Goal: Transaction & Acquisition: Subscribe to service/newsletter

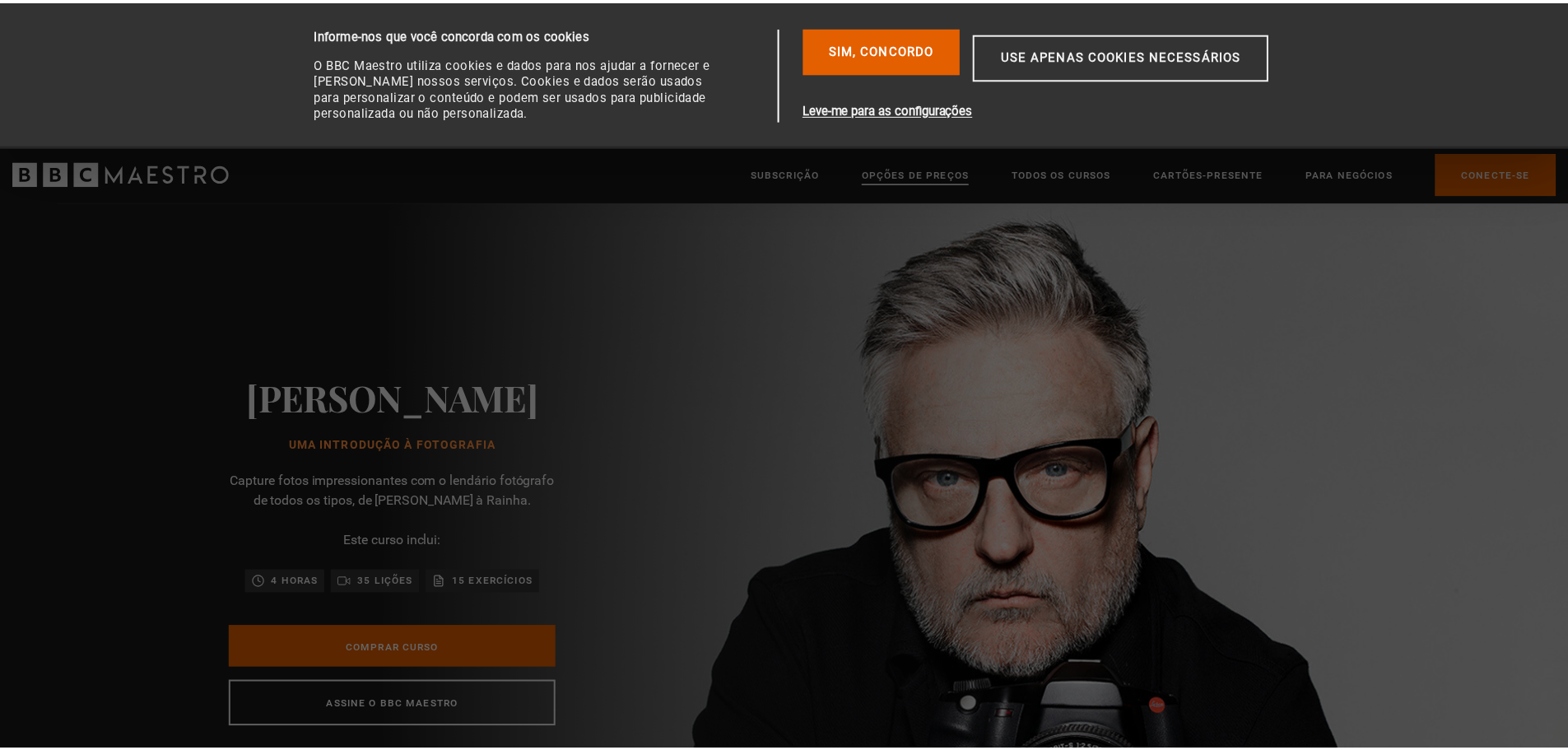
scroll to position [0, 216]
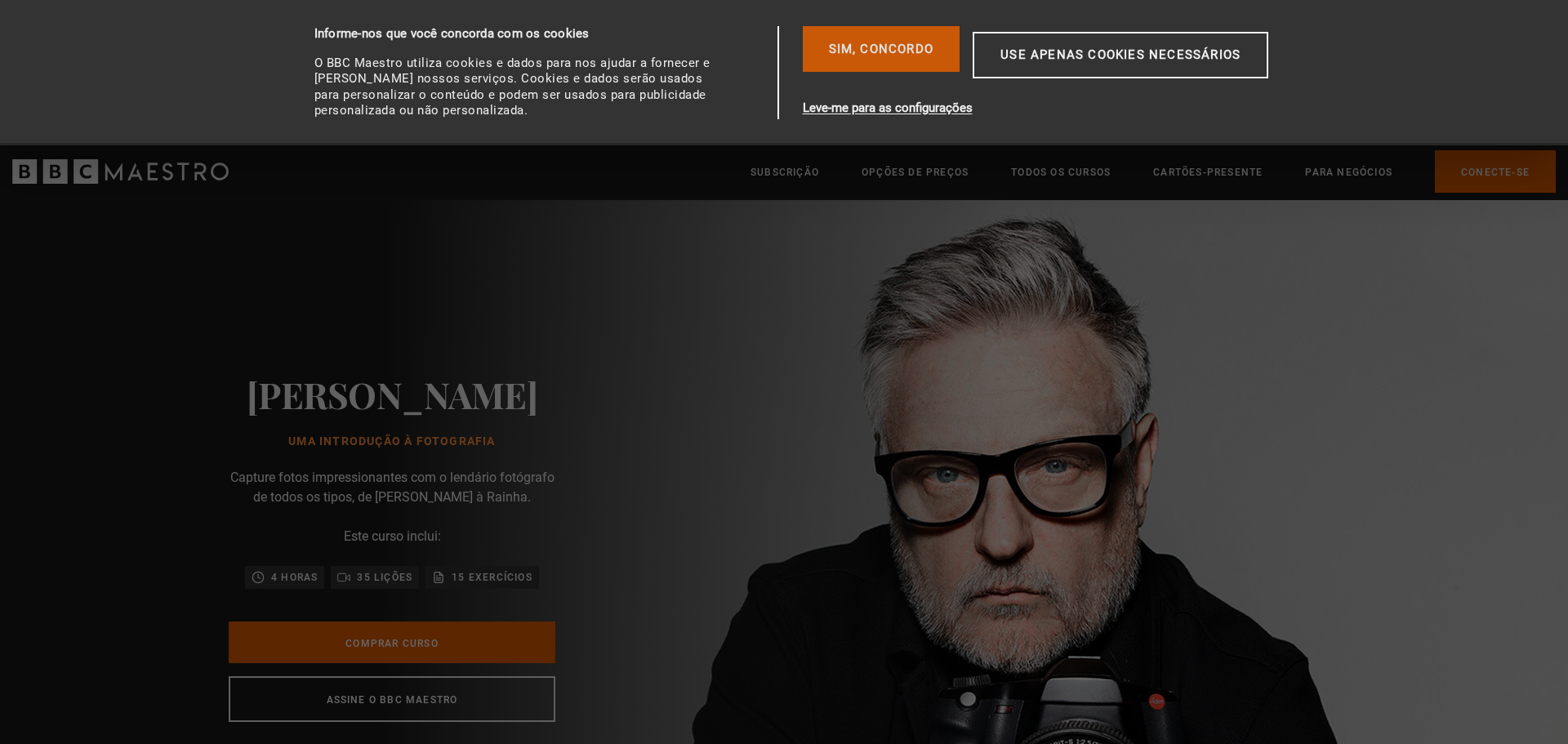
click at [889, 49] on font "Sim, concordo" at bounding box center [881, 49] width 105 height 15
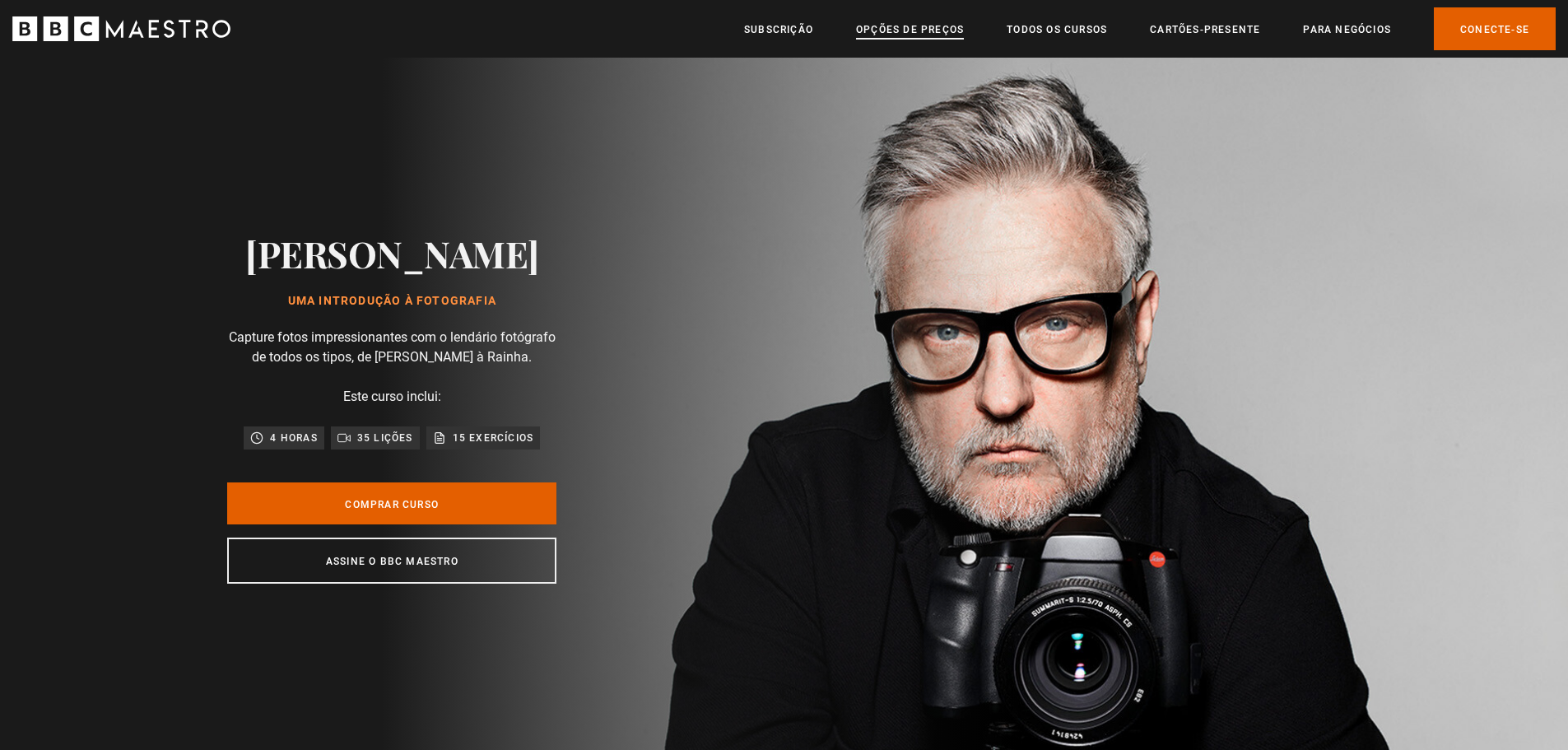
click at [909, 34] on font "Opções de preços" at bounding box center [910, 29] width 108 height 11
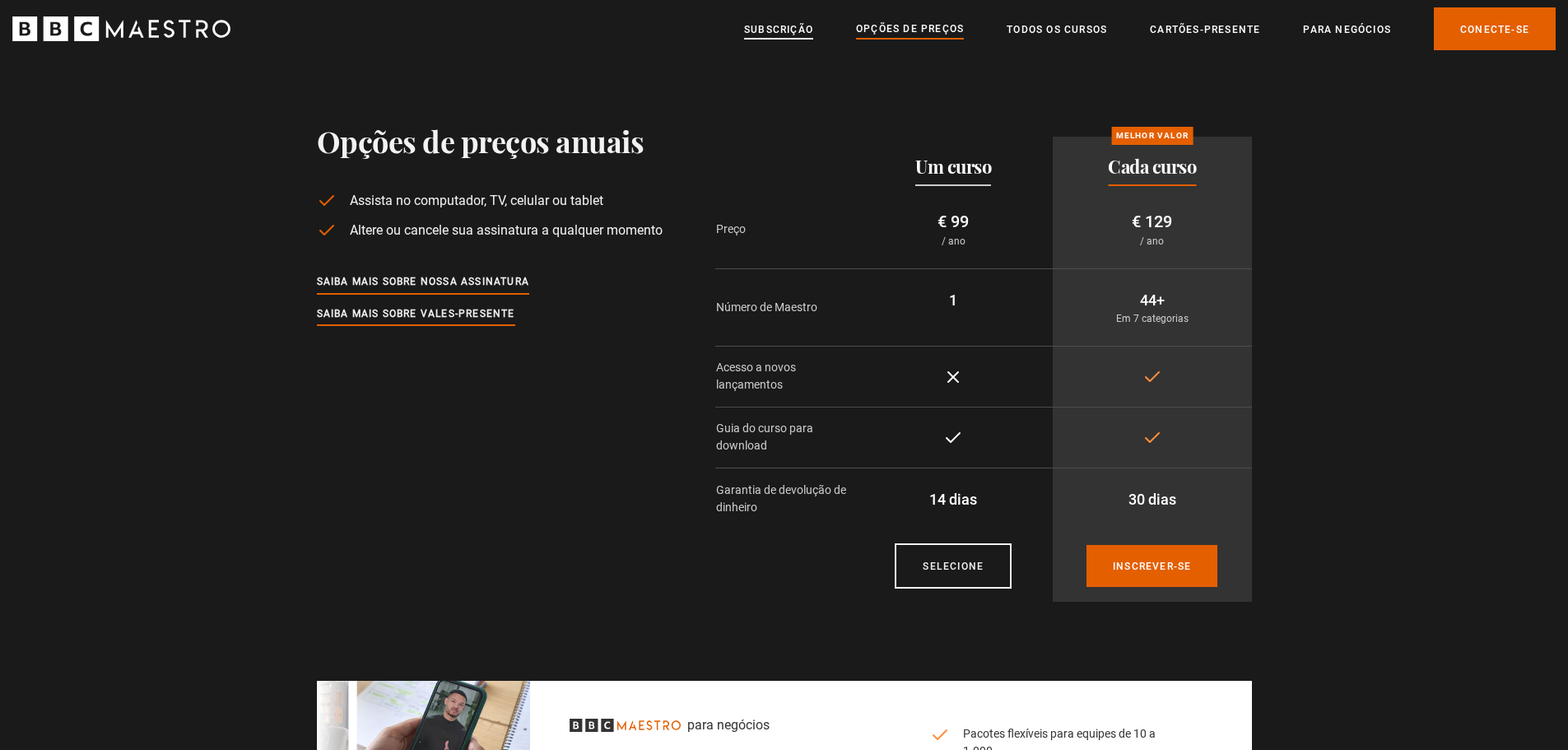
click at [771, 29] on font "Subscrição" at bounding box center [778, 29] width 69 height 11
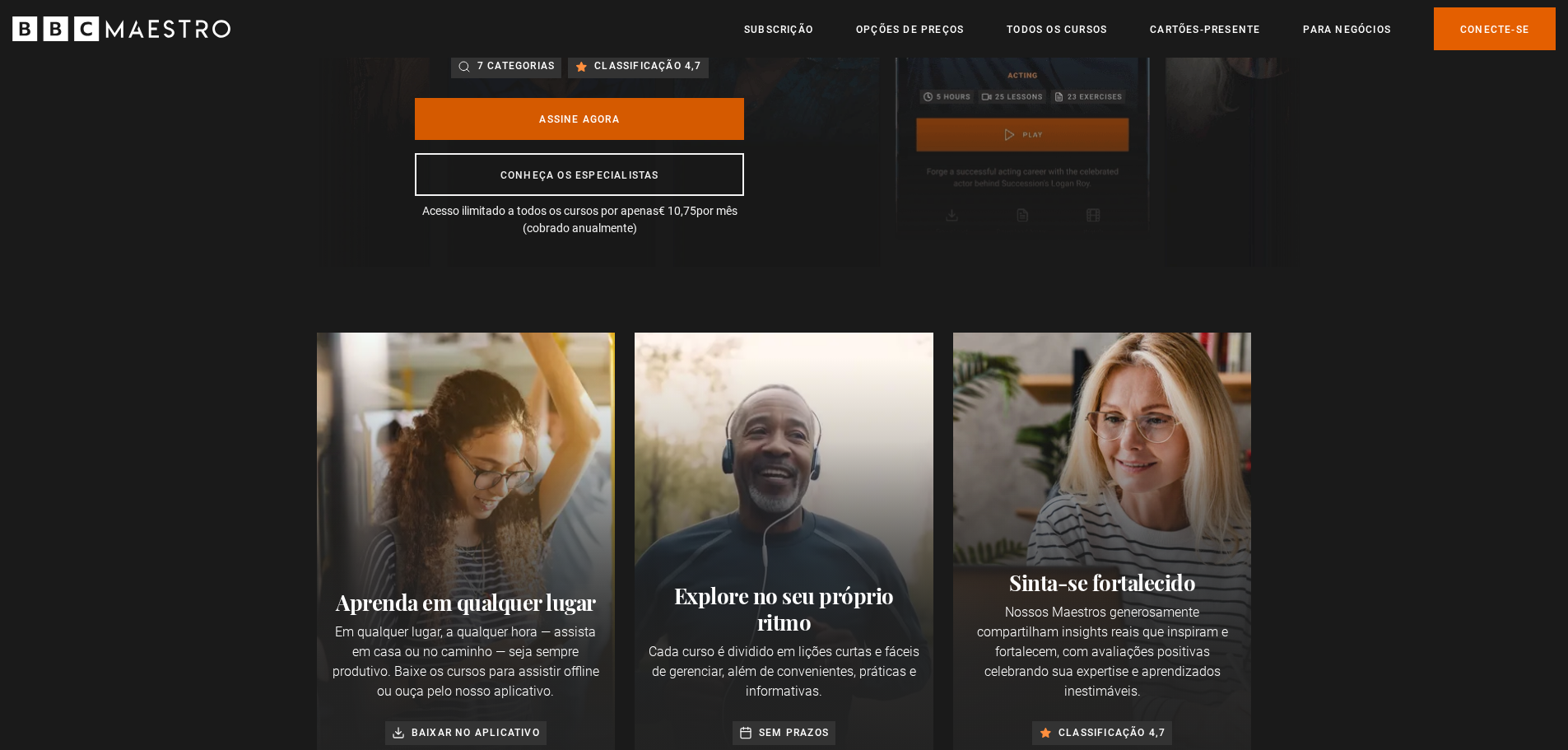
scroll to position [329, 0]
